Goal: Transaction & Acquisition: Purchase product/service

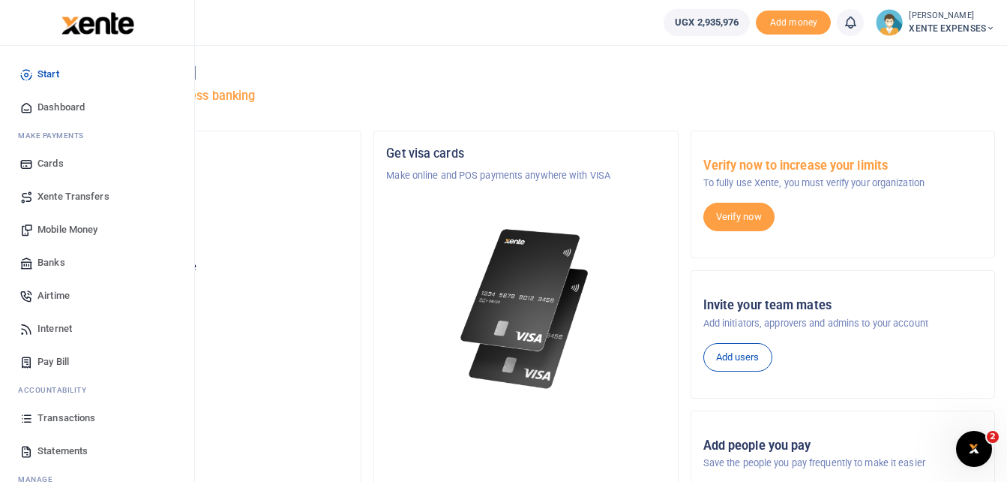
click at [68, 416] on span "Transactions" at bounding box center [67, 417] width 58 height 15
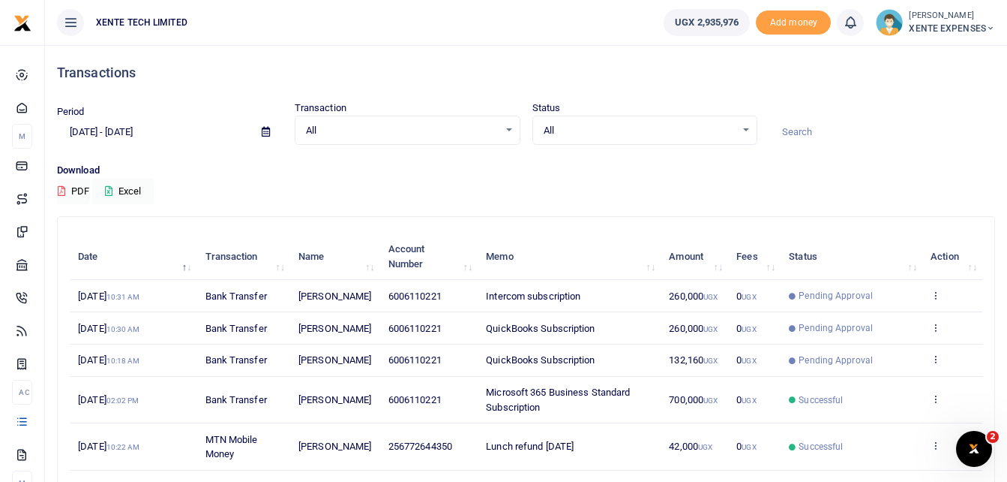
click at [263, 129] on icon at bounding box center [266, 132] width 8 height 10
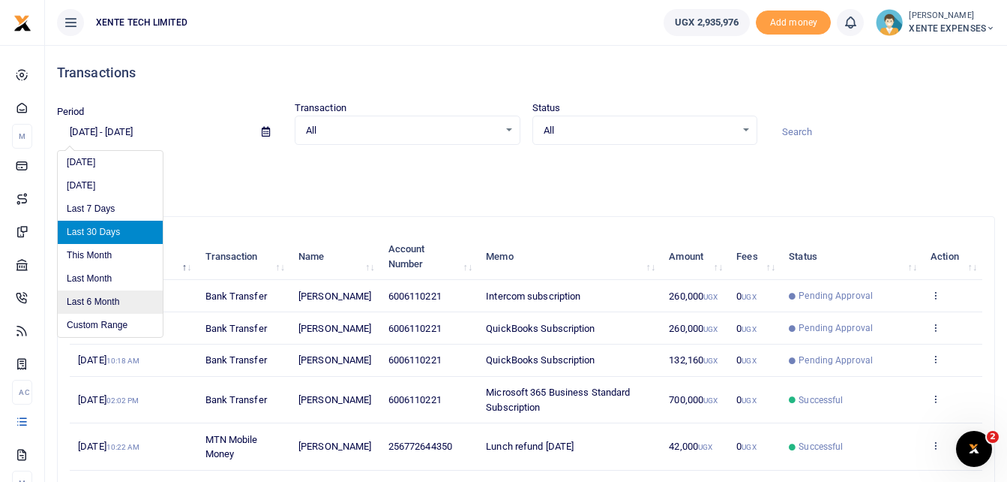
click at [110, 299] on li "Last 6 Month" at bounding box center [110, 301] width 105 height 23
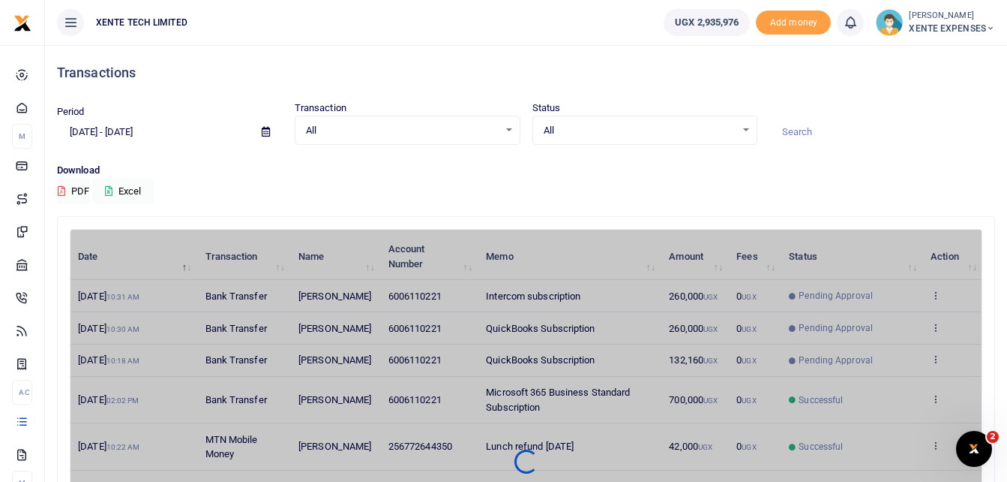
type input "[DATE] - [DATE]"
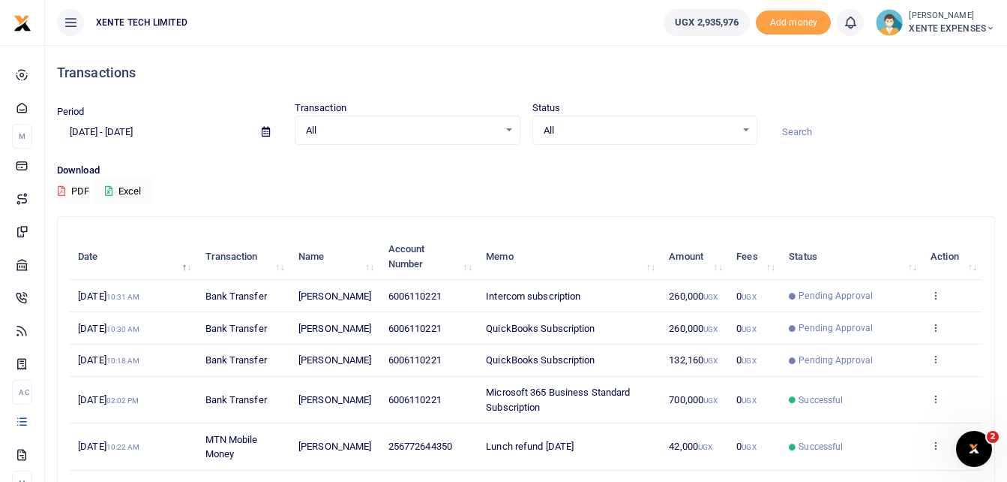
click at [791, 131] on input at bounding box center [883, 132] width 226 height 26
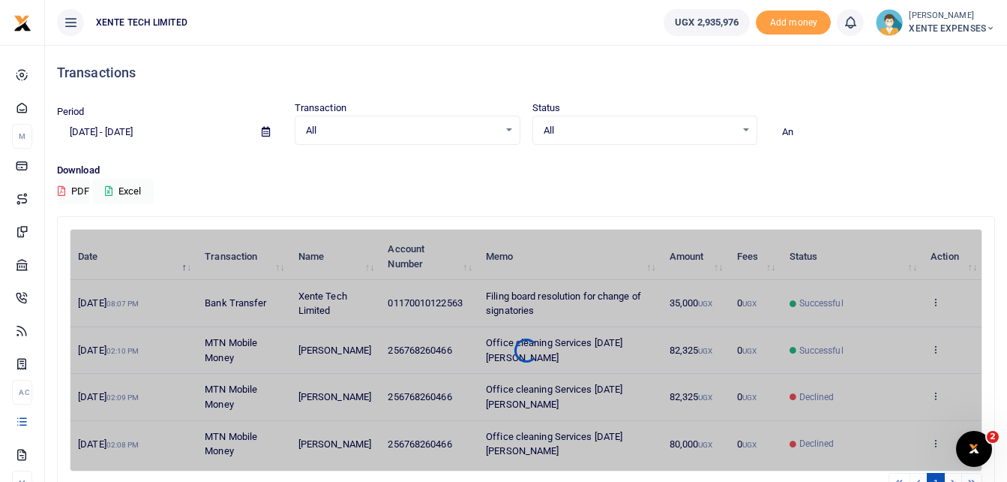
type input "A"
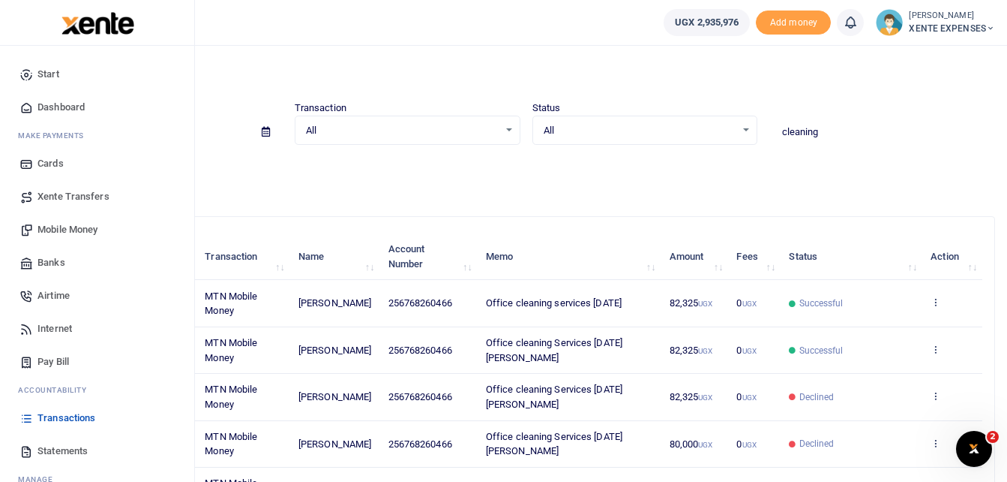
type input "cleaning"
click at [57, 417] on span "Transactions" at bounding box center [67, 417] width 58 height 15
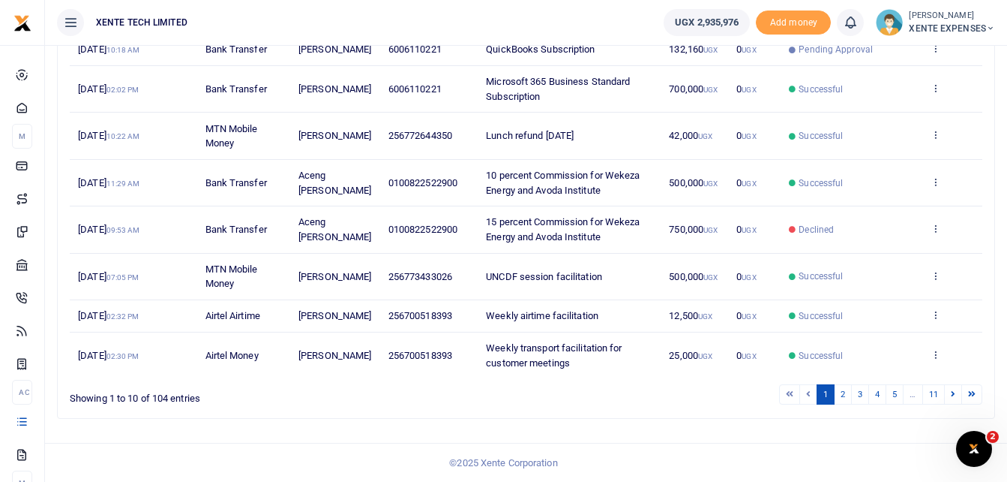
scroll to position [369, 0]
click at [841, 391] on link "2" at bounding box center [843, 394] width 18 height 20
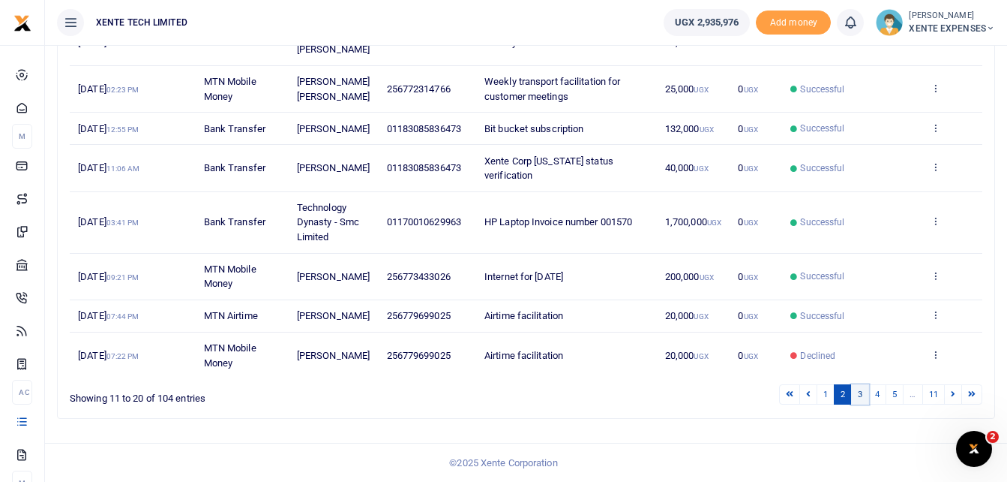
click at [860, 404] on link "3" at bounding box center [860, 394] width 18 height 20
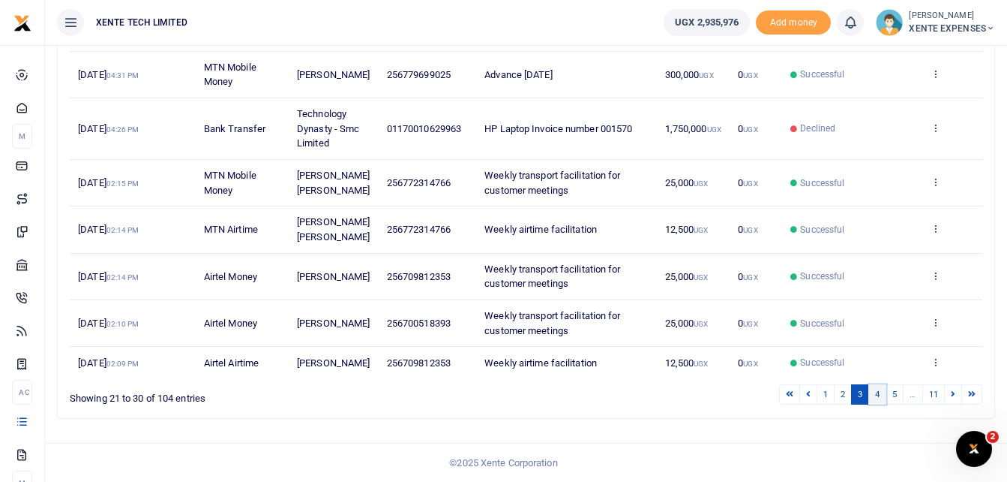
click at [876, 404] on link "4" at bounding box center [878, 394] width 18 height 20
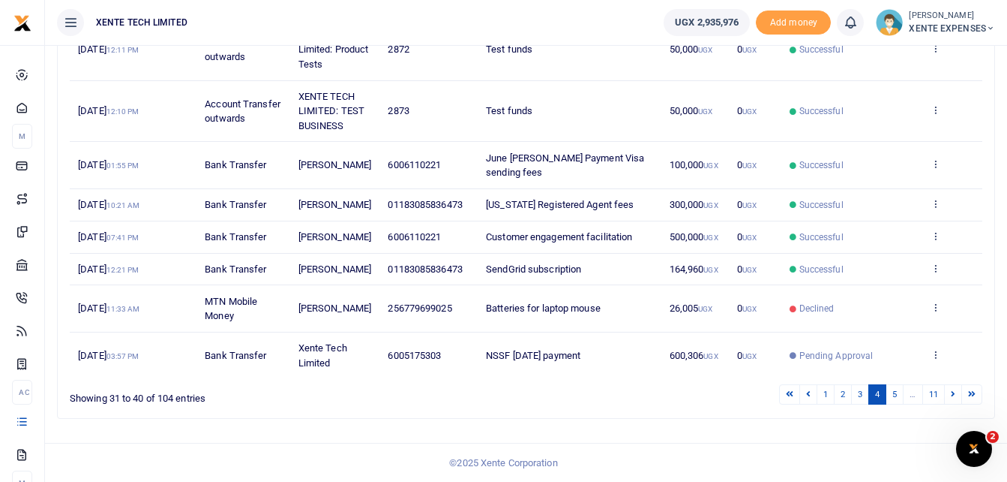
scroll to position [398, 0]
click at [896, 390] on link "5" at bounding box center [895, 394] width 18 height 20
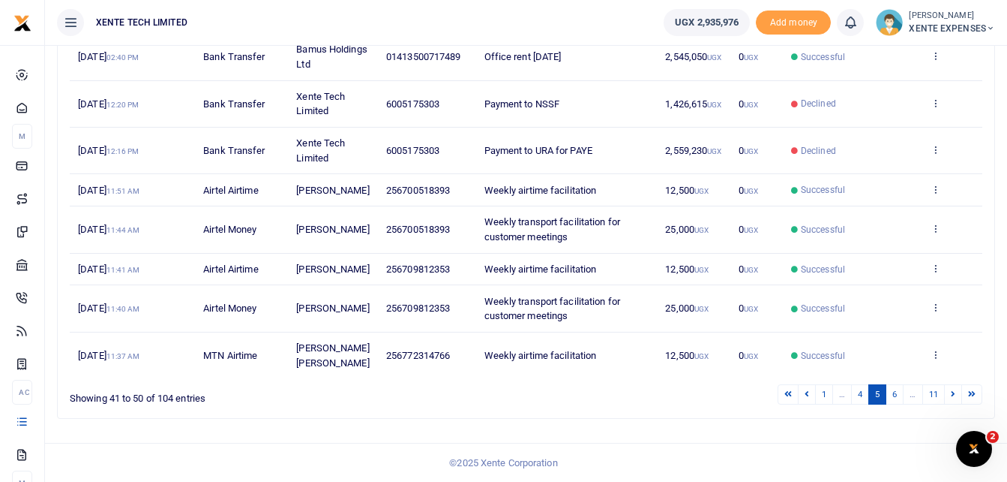
scroll to position [369, 0]
click at [860, 389] on link "4" at bounding box center [860, 394] width 18 height 20
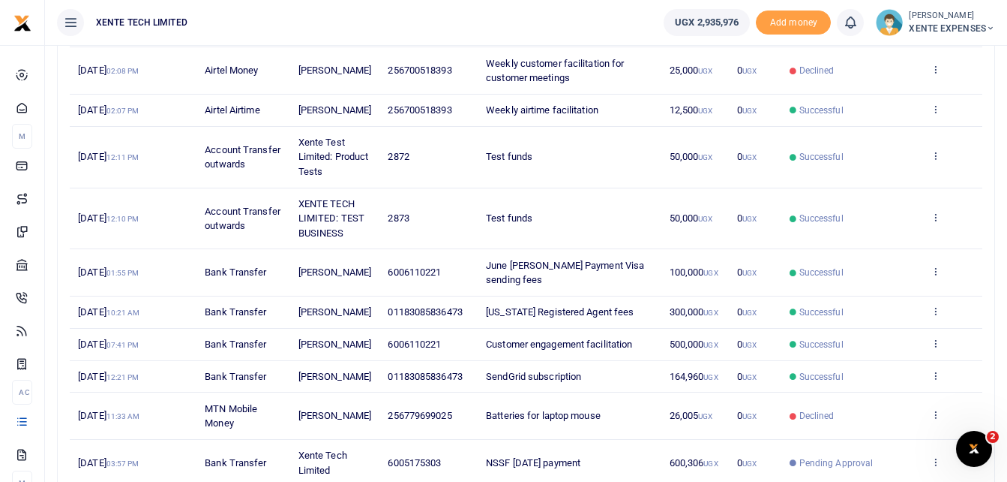
scroll to position [398, 0]
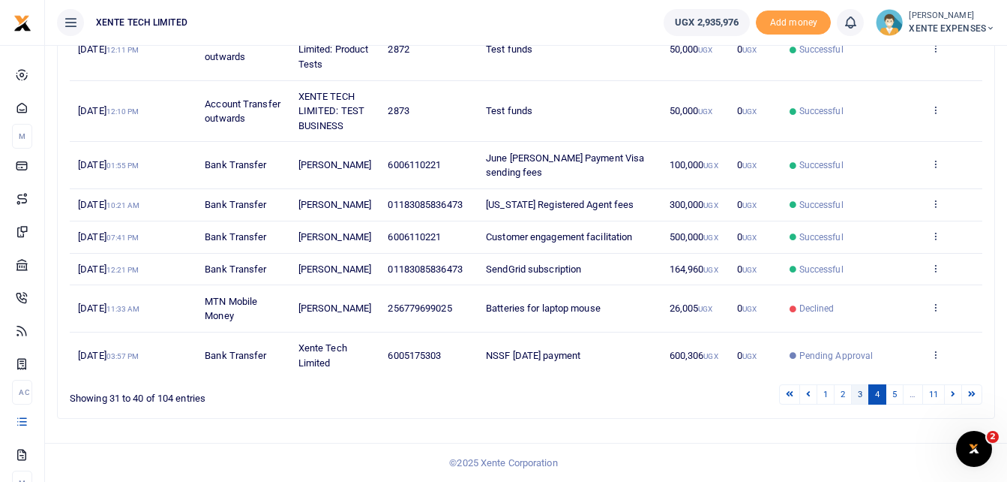
click at [857, 396] on link "3" at bounding box center [860, 394] width 18 height 20
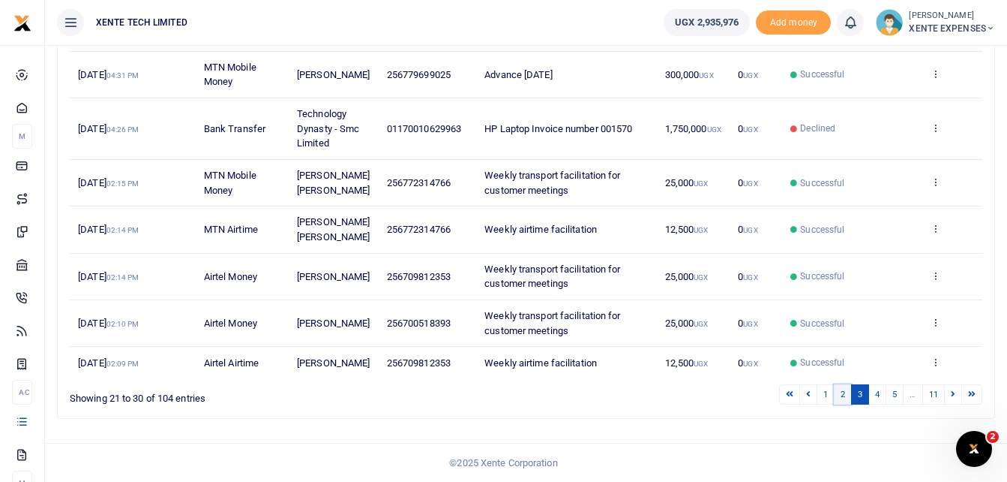
click at [841, 392] on link "2" at bounding box center [843, 394] width 18 height 20
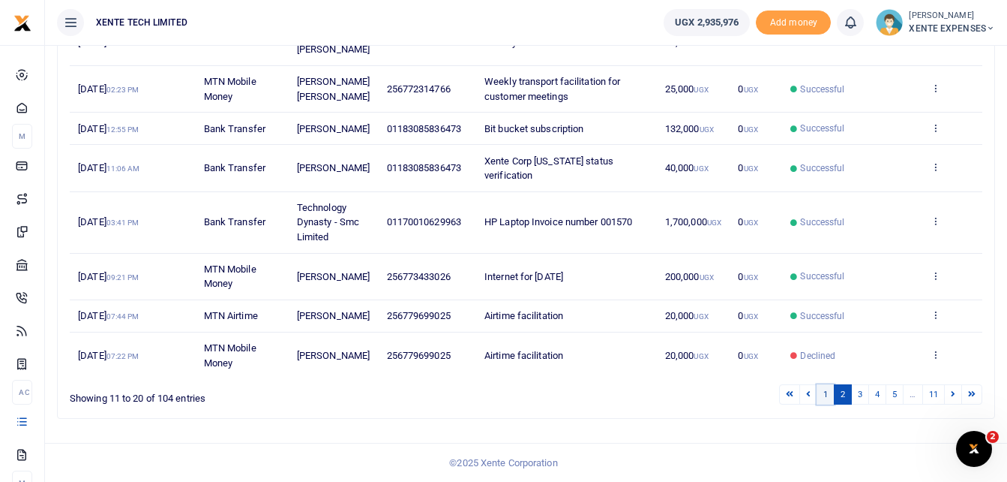
click at [826, 392] on link "1" at bounding box center [826, 394] width 18 height 20
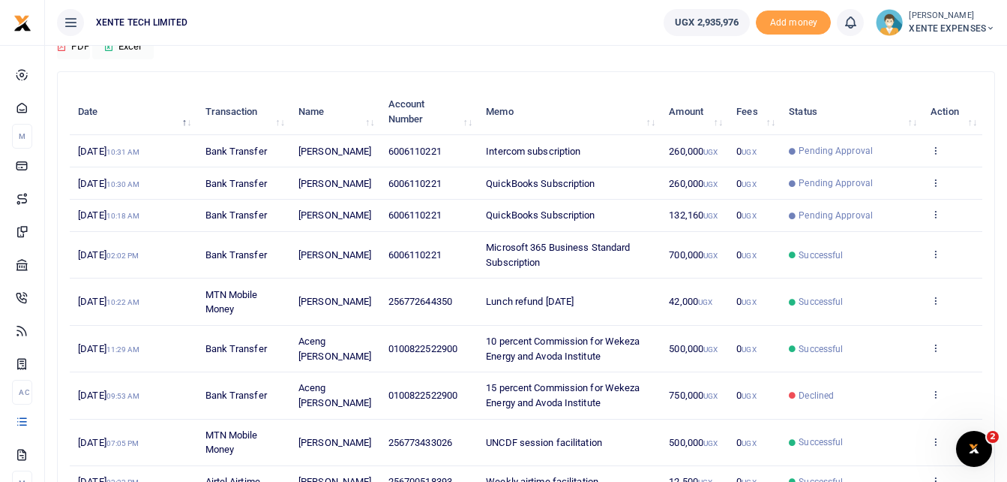
scroll to position [144, 0]
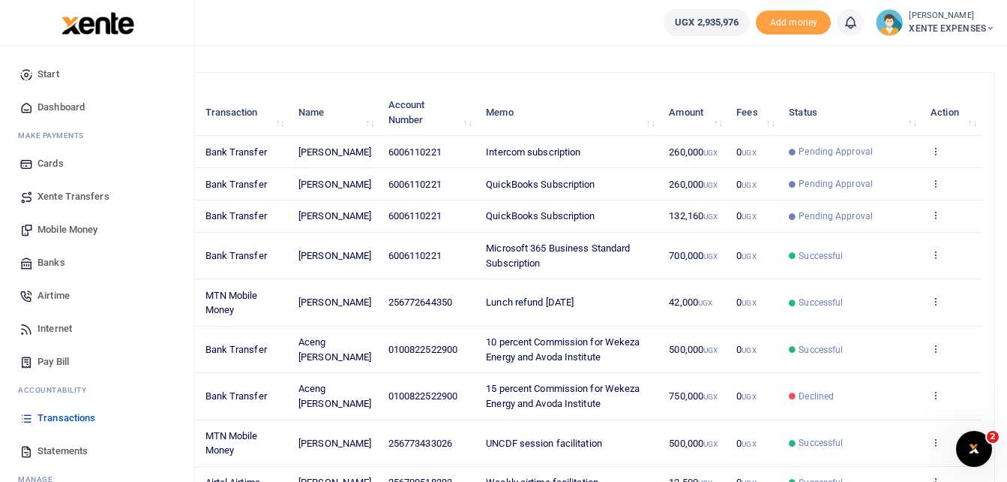
click at [65, 265] on link "Banks" at bounding box center [97, 262] width 170 height 33
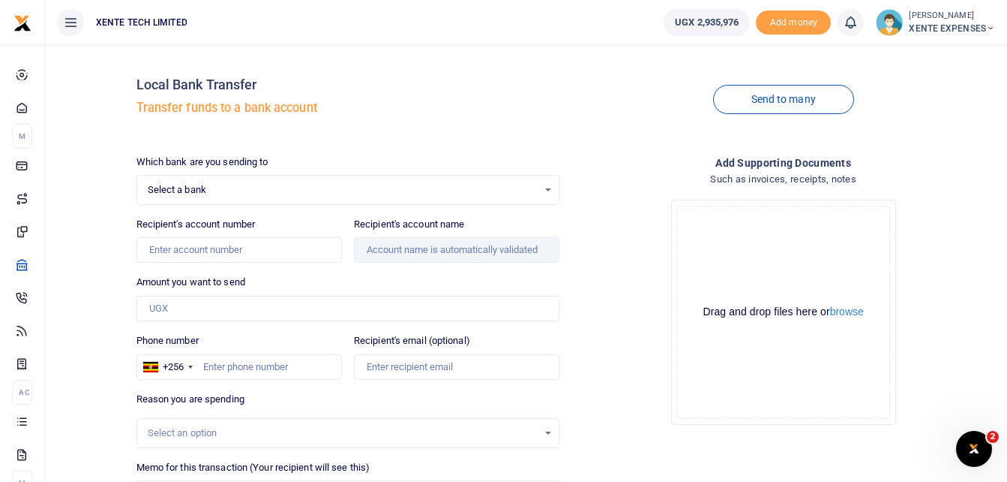
click at [304, 188] on div at bounding box center [503, 241] width 1007 height 482
click at [555, 191] on div "Select a bank Select an option..." at bounding box center [348, 190] width 422 height 17
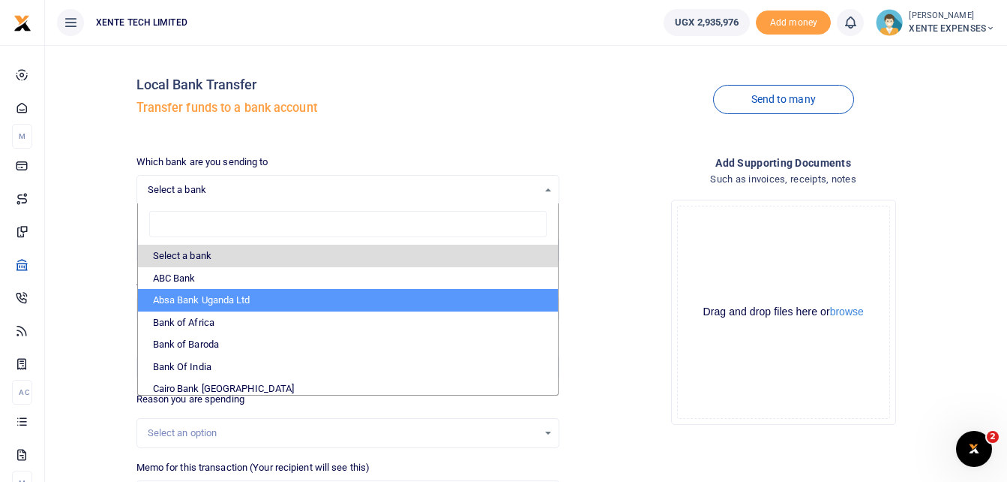
click at [269, 295] on li "Absa Bank Uganda Ltd" at bounding box center [348, 300] width 421 height 23
select select "ABSA"
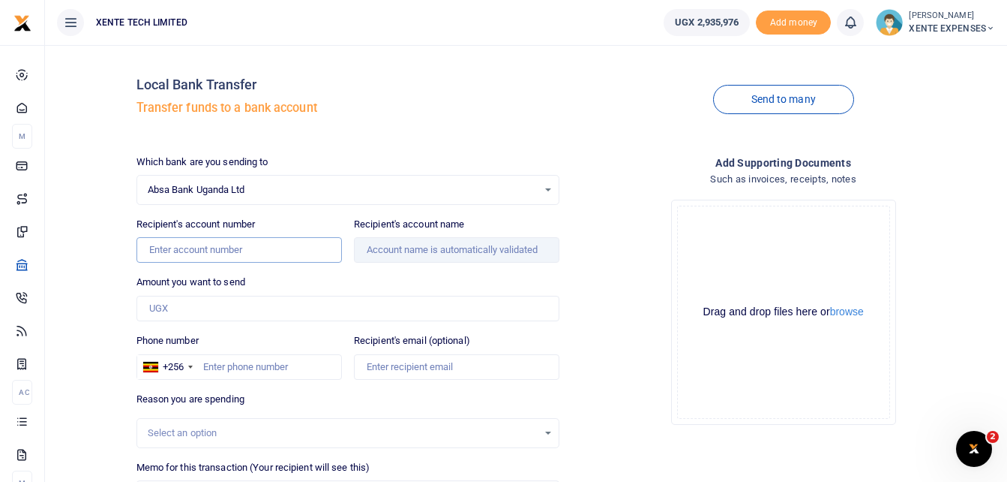
click at [243, 252] on input "Recipient's account number" at bounding box center [240, 250] width 206 height 26
type input "6006110221"
type input "260,000"
type input "QuickBooks Subscription"
click at [464, 245] on input "Recipient's account name" at bounding box center [457, 250] width 206 height 26
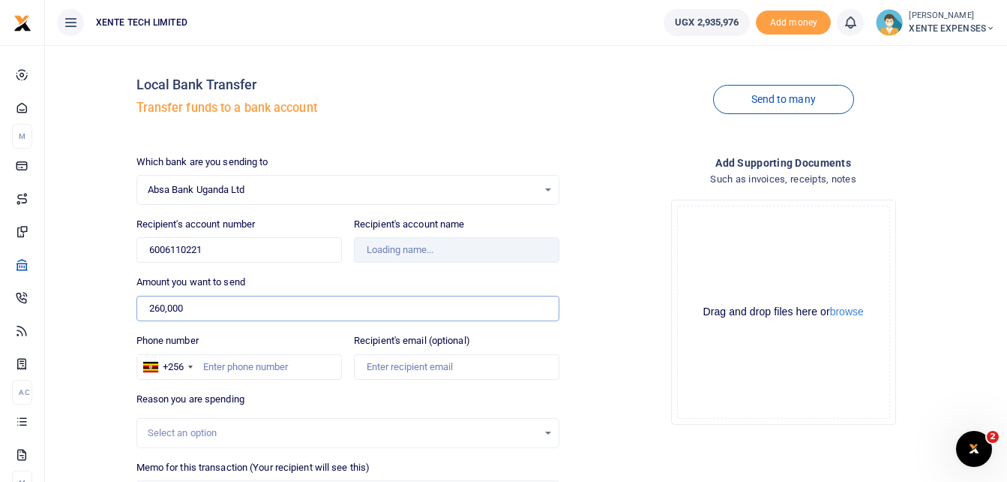
click at [227, 313] on input "260,000" at bounding box center [349, 309] width 424 height 26
type input "[PERSON_NAME]"
drag, startPoint x: 227, startPoint y: 313, endPoint x: 134, endPoint y: 314, distance: 93.8
click at [134, 314] on div "Amount you want to send 260,000 Amount is required." at bounding box center [349, 298] width 436 height 47
drag, startPoint x: 166, startPoint y: 306, endPoint x: 128, endPoint y: 305, distance: 37.5
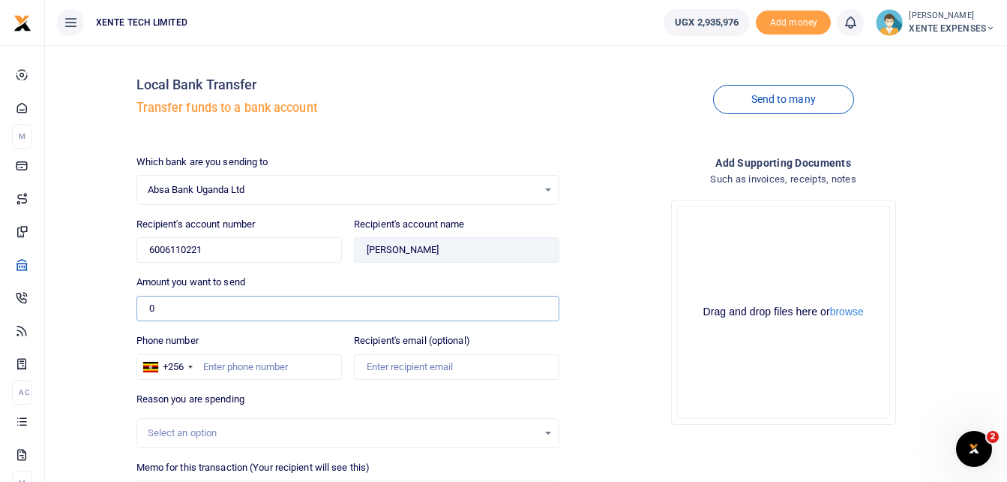
click at [128, 305] on div "Local Bank Transfer Transfer funds to a bank account Send to many Which bank ar…" at bounding box center [526, 323] width 950 height 533
paste input "3514921"
type input "3,514,921"
click at [212, 366] on input "Phone number" at bounding box center [240, 367] width 206 height 26
type input "773433026"
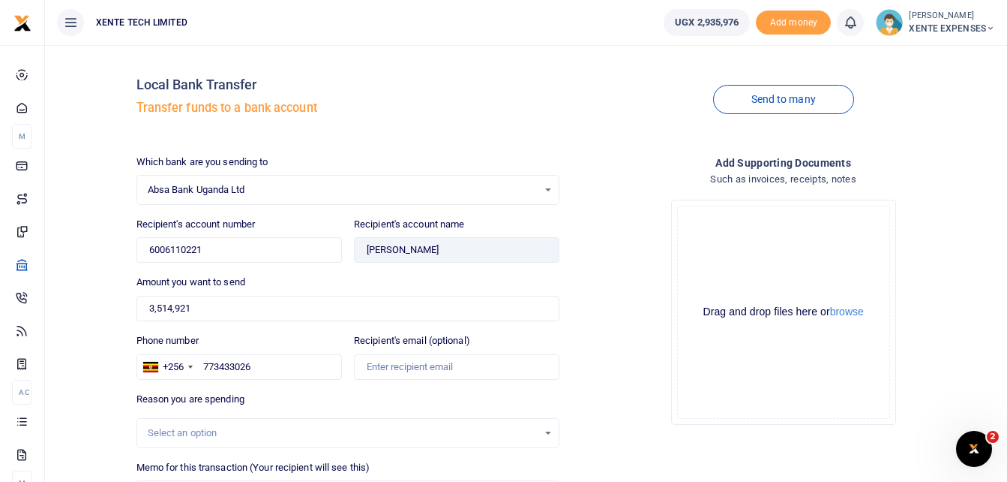
click at [260, 434] on div "Select an option" at bounding box center [343, 432] width 391 height 15
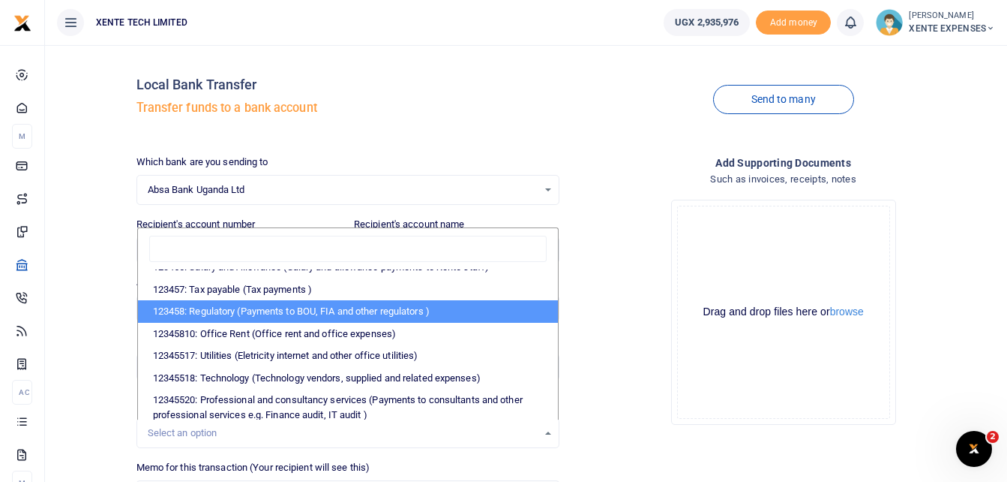
scroll to position [8, 0]
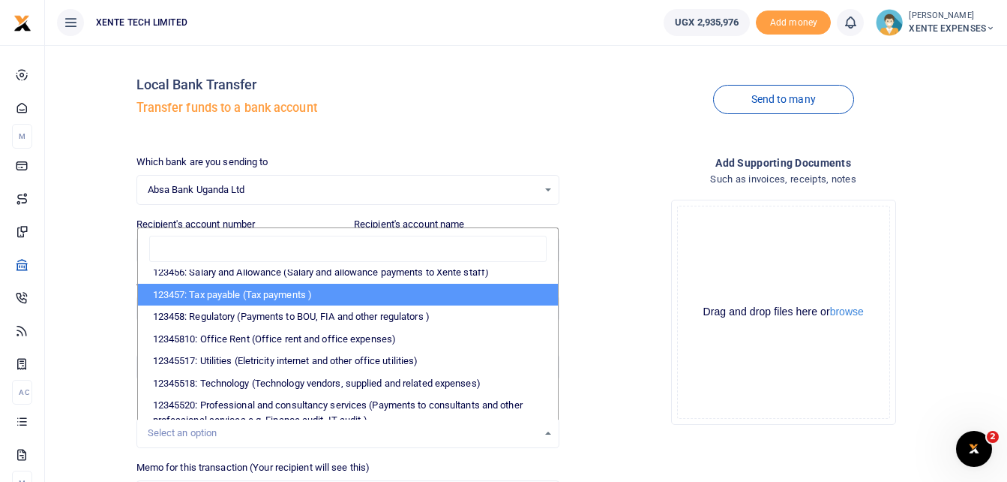
click at [317, 290] on li "123457: Tax payable (Tax payments )" at bounding box center [348, 295] width 421 height 23
select select "2"
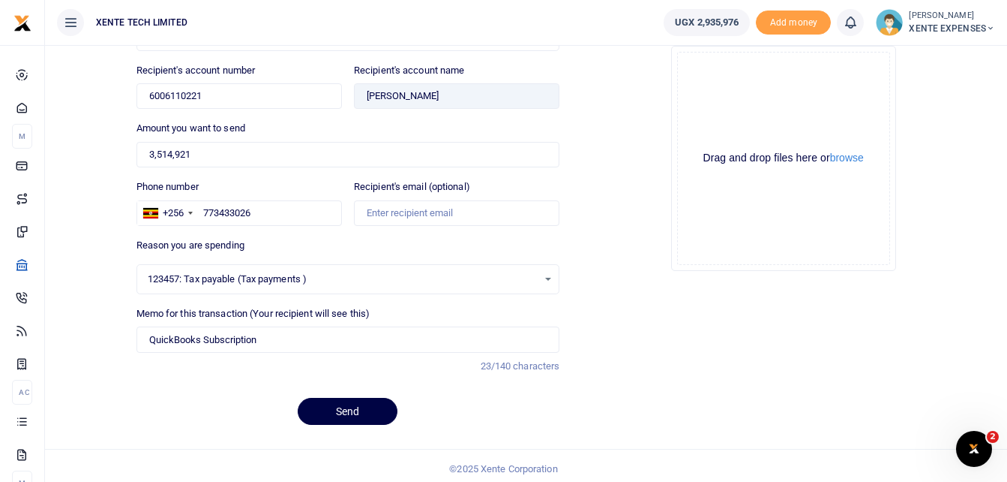
scroll to position [160, 0]
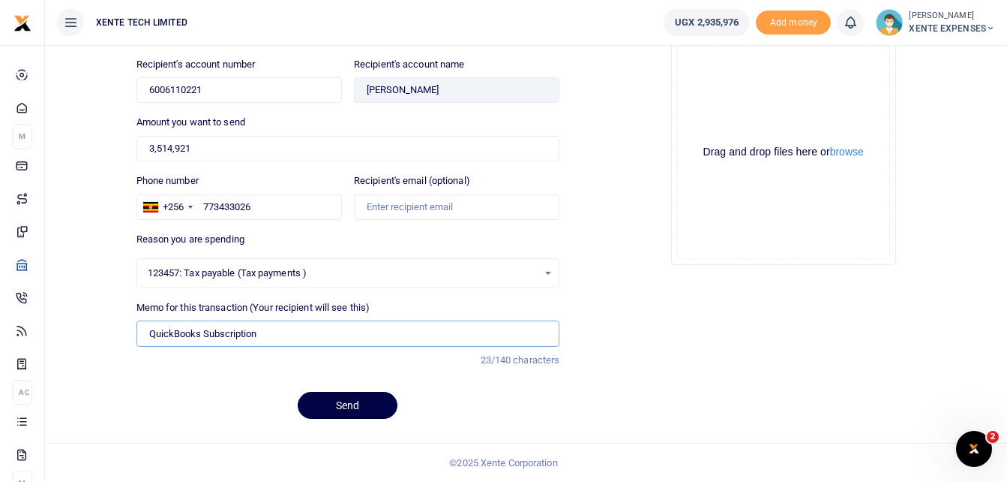
click at [269, 337] on input "QuickBooks Subscription" at bounding box center [349, 333] width 424 height 26
drag, startPoint x: 269, startPoint y: 337, endPoint x: 148, endPoint y: 324, distance: 121.4
click at [148, 324] on input "QuickBooks Subscription" at bounding box center [349, 333] width 424 height 26
type input "PAYE principal May June [DATE]"
click at [348, 409] on button "Send" at bounding box center [348, 405] width 100 height 27
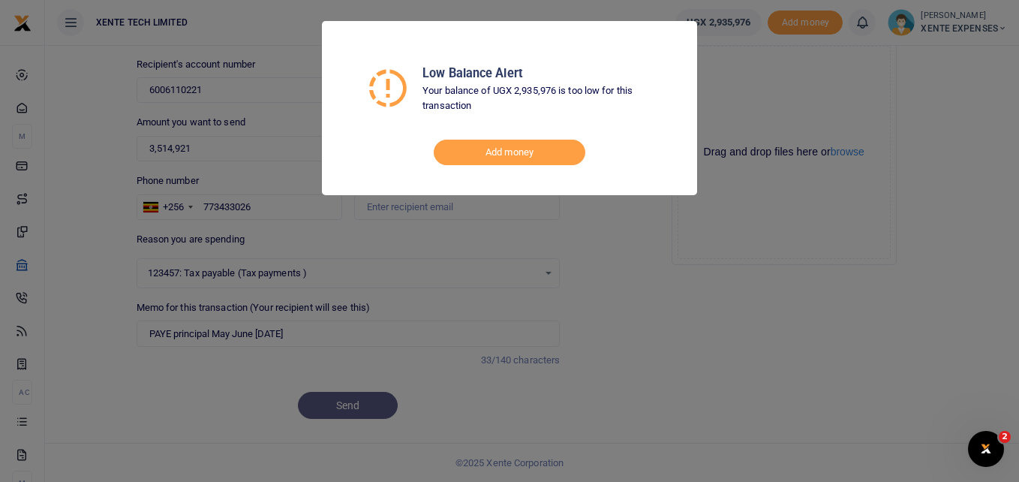
click at [824, 341] on div "Low Balance Alert Your balance of UGX 2,935,976 is too low for this transaction…" at bounding box center [509, 241] width 1019 height 482
